Goal: Task Accomplishment & Management: Use online tool/utility

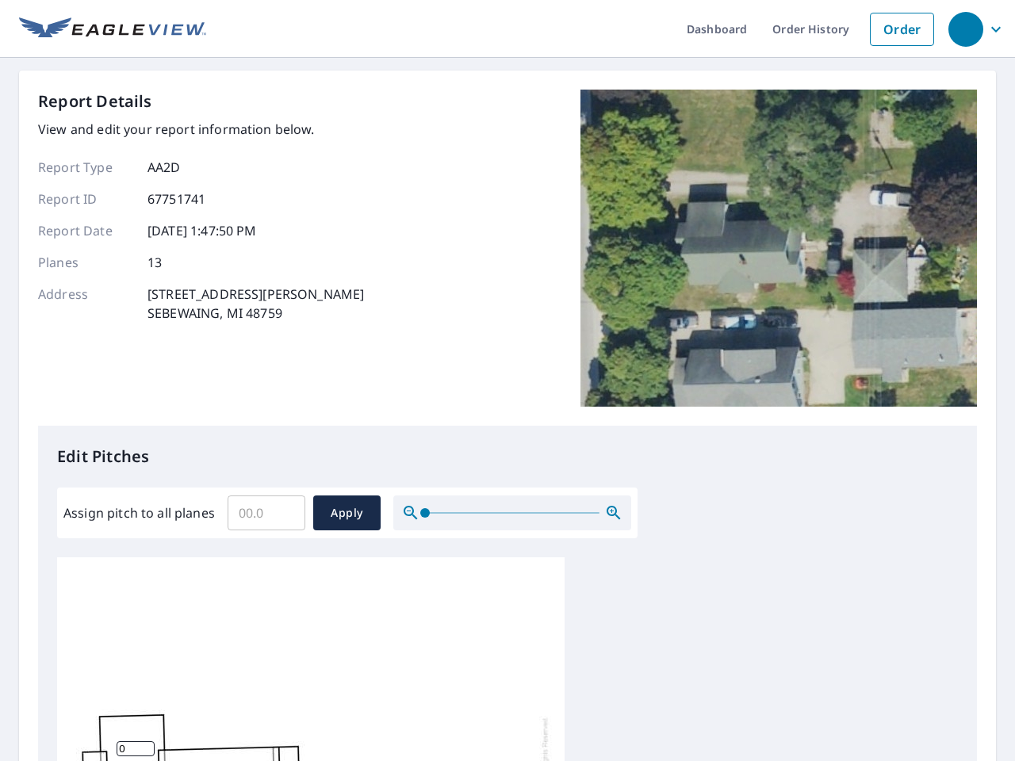
click at [508, 381] on div "Report Details View and edit your report information below. Report Type AA2D Re…" at bounding box center [507, 258] width 939 height 336
click at [965, 29] on div "button" at bounding box center [966, 29] width 35 height 35
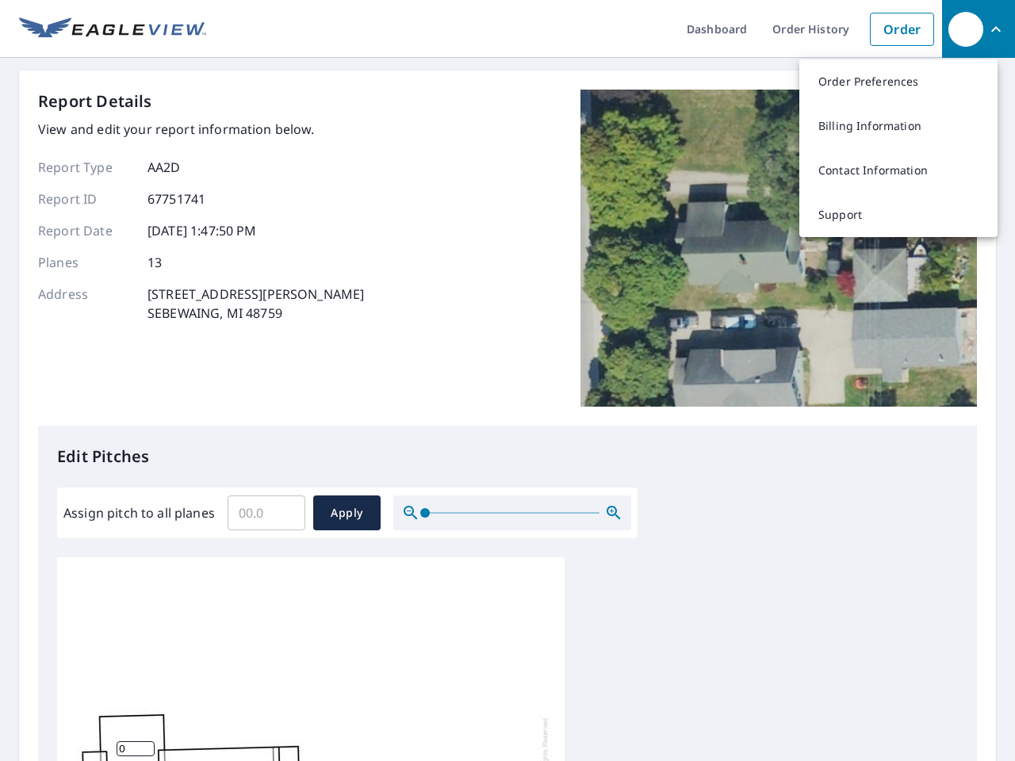
click at [266, 513] on input "Assign pitch to all planes" at bounding box center [267, 513] width 78 height 44
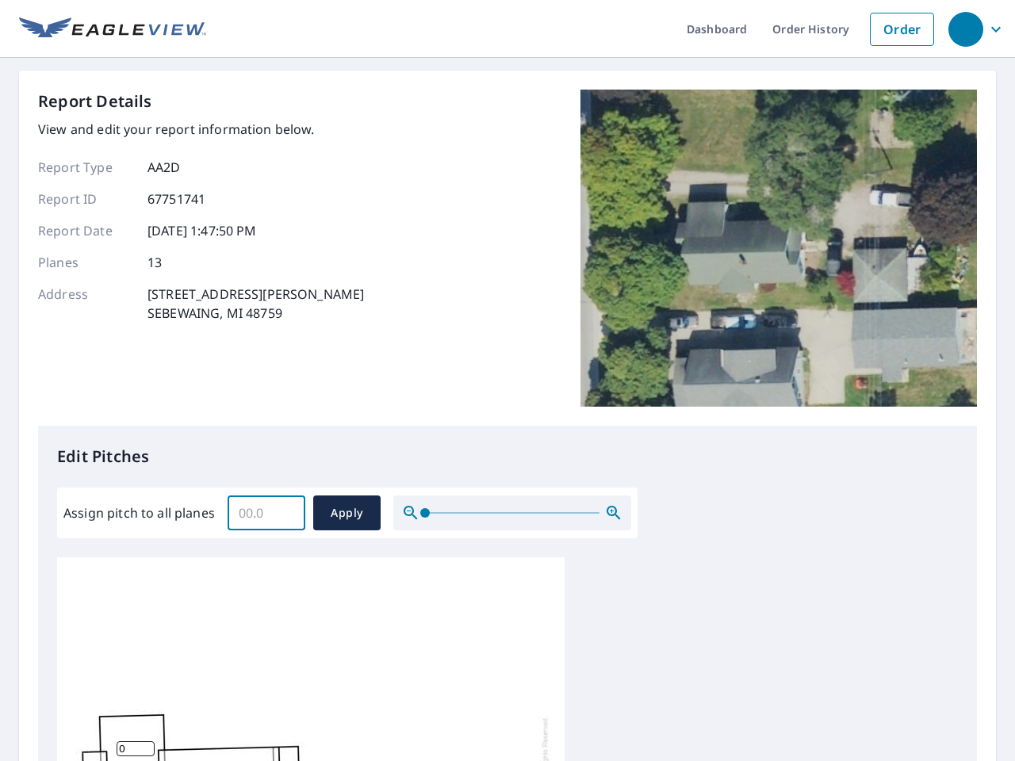
click at [347, 513] on span "Apply" at bounding box center [347, 514] width 42 height 20
click at [614, 513] on icon "button" at bounding box center [613, 513] width 19 height 19
